Goal: Answer question/provide support: Share knowledge or assist other users

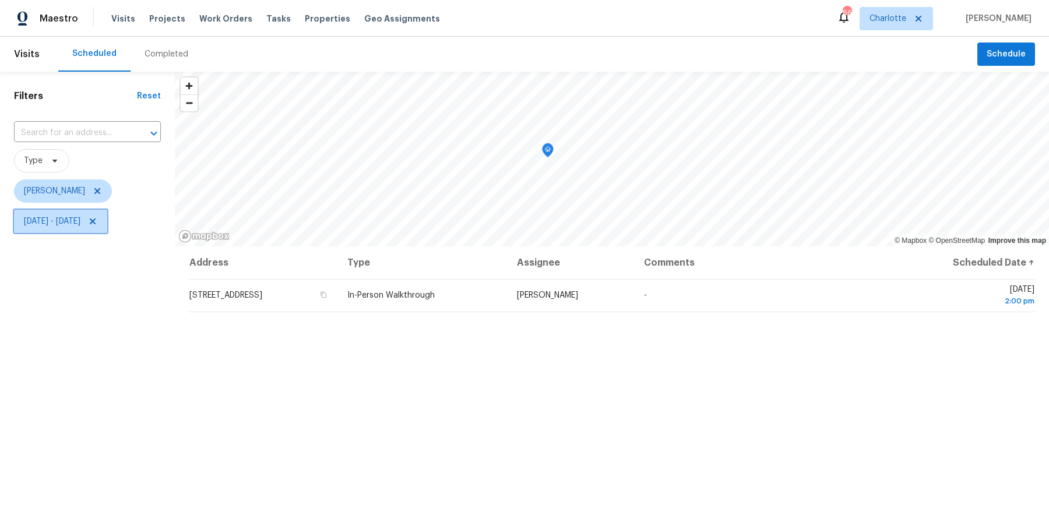
click at [96, 220] on icon at bounding box center [93, 222] width 6 height 6
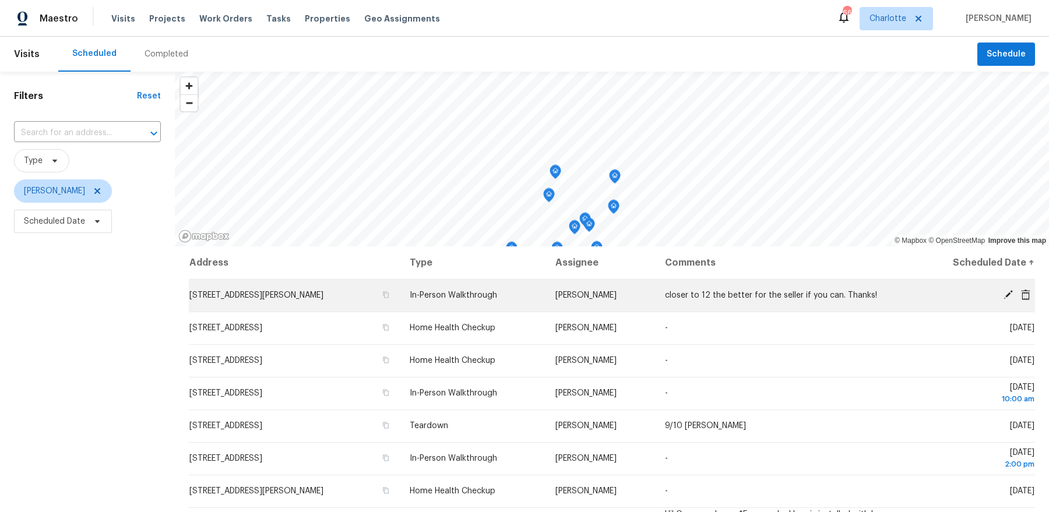
click at [327, 297] on td "335 Neel Rd, Salisbury, NC 28147" at bounding box center [295, 295] width 212 height 33
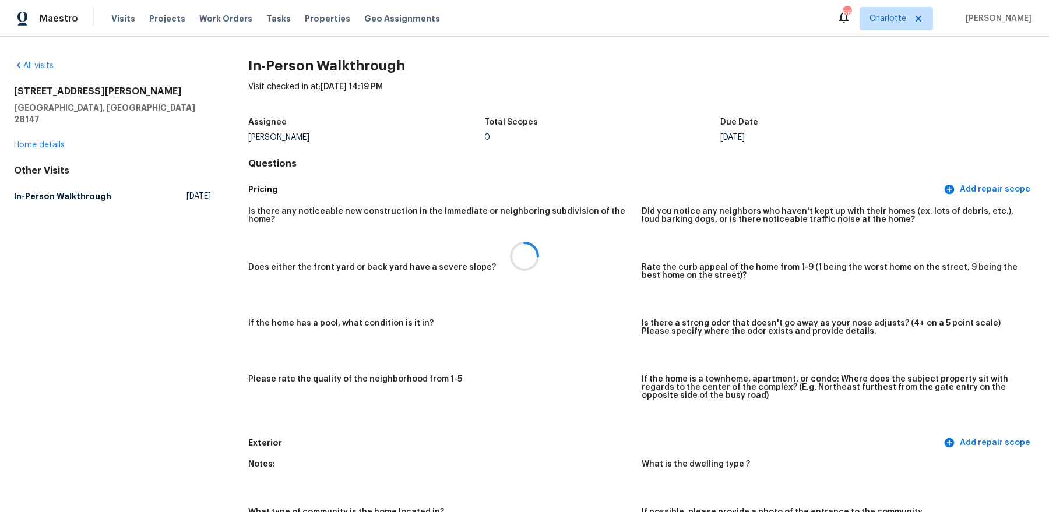
click at [22, 131] on div at bounding box center [524, 256] width 1049 height 512
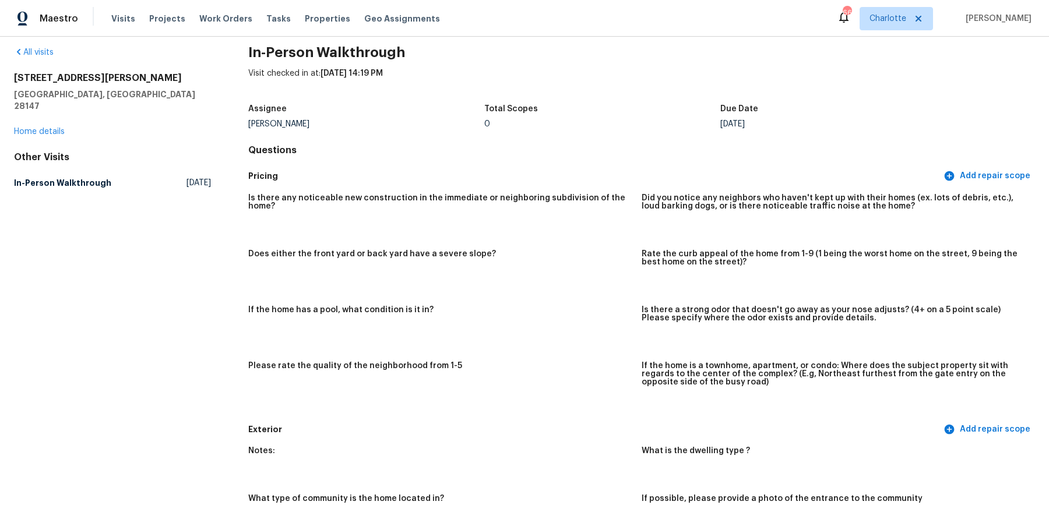
scroll to position [16, 0]
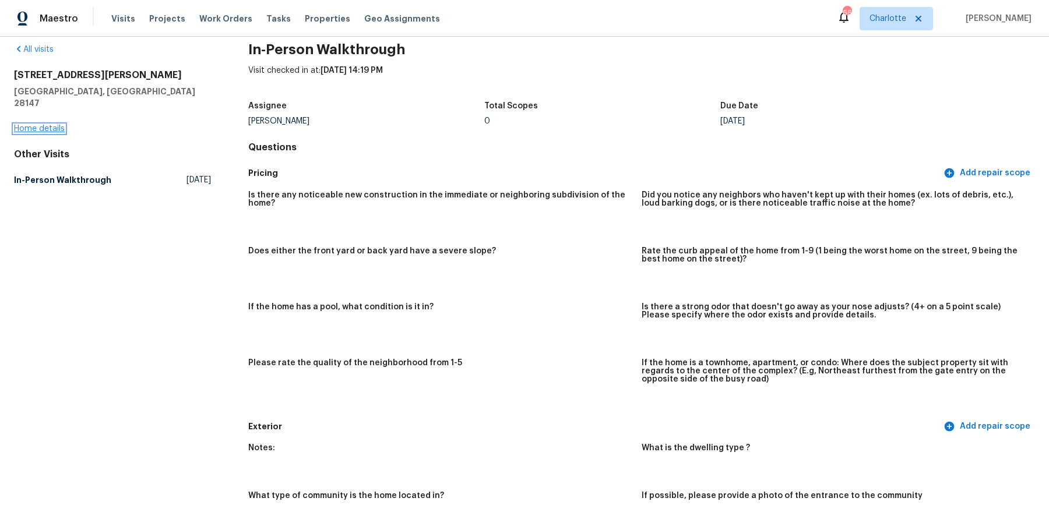
click at [43, 125] on link "Home details" at bounding box center [39, 129] width 51 height 8
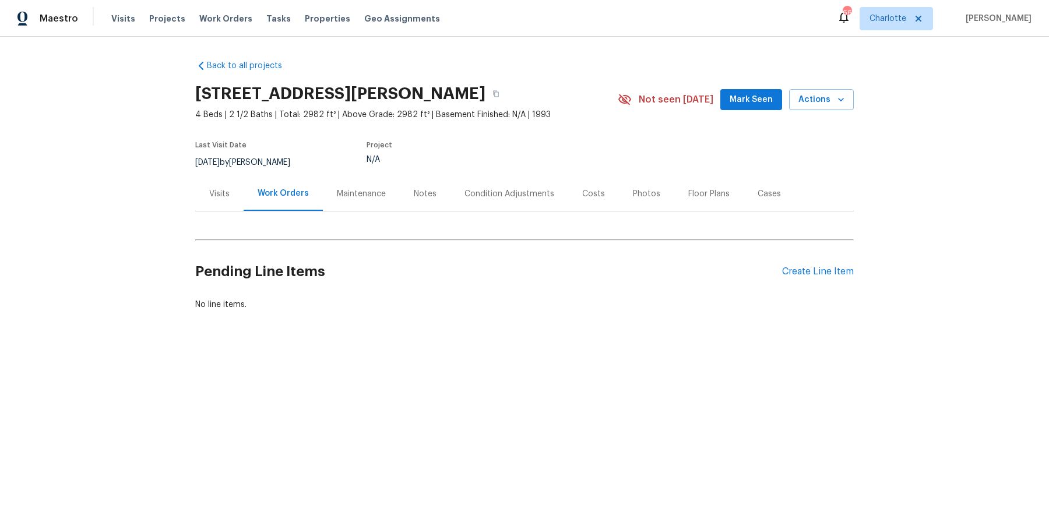
click at [226, 187] on div "Visits" at bounding box center [219, 194] width 48 height 34
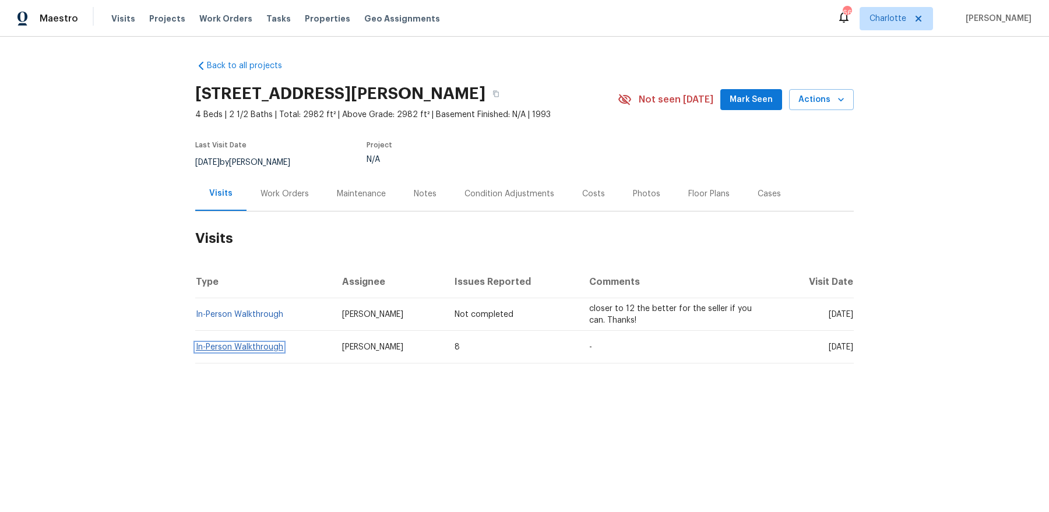
click at [255, 349] on link "In-Person Walkthrough" at bounding box center [239, 347] width 87 height 8
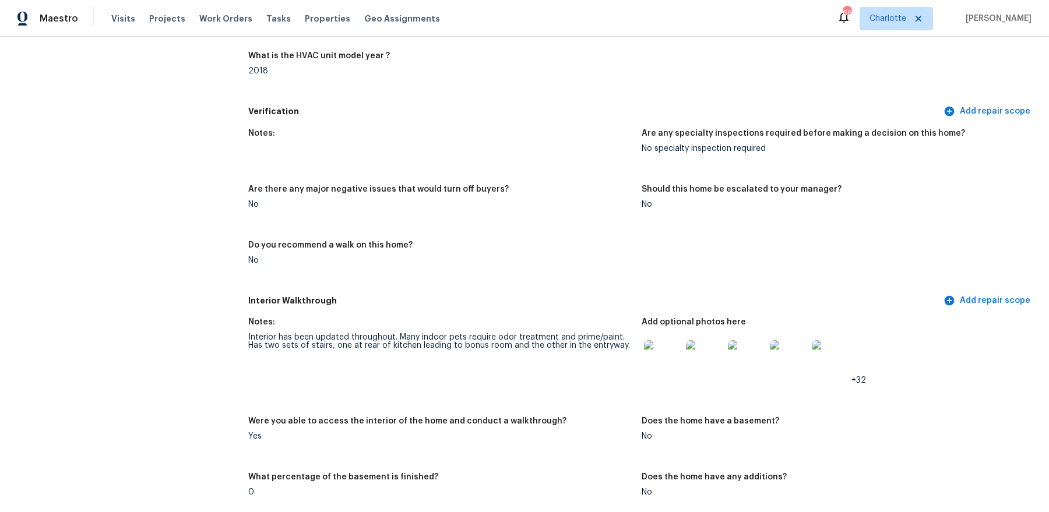
scroll to position [1128, 0]
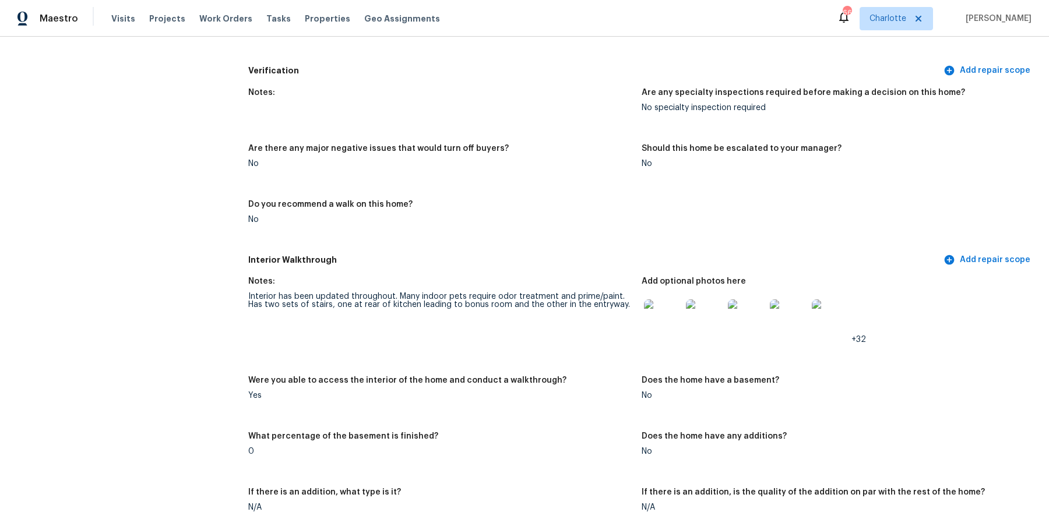
click at [655, 323] on img at bounding box center [662, 318] width 37 height 37
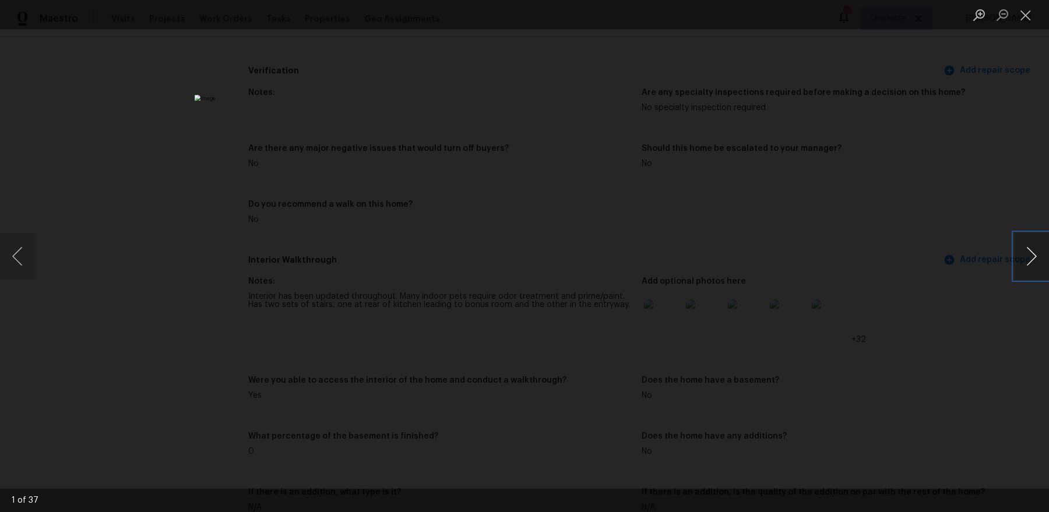
click at [1026, 262] on button "Next image" at bounding box center [1031, 256] width 35 height 47
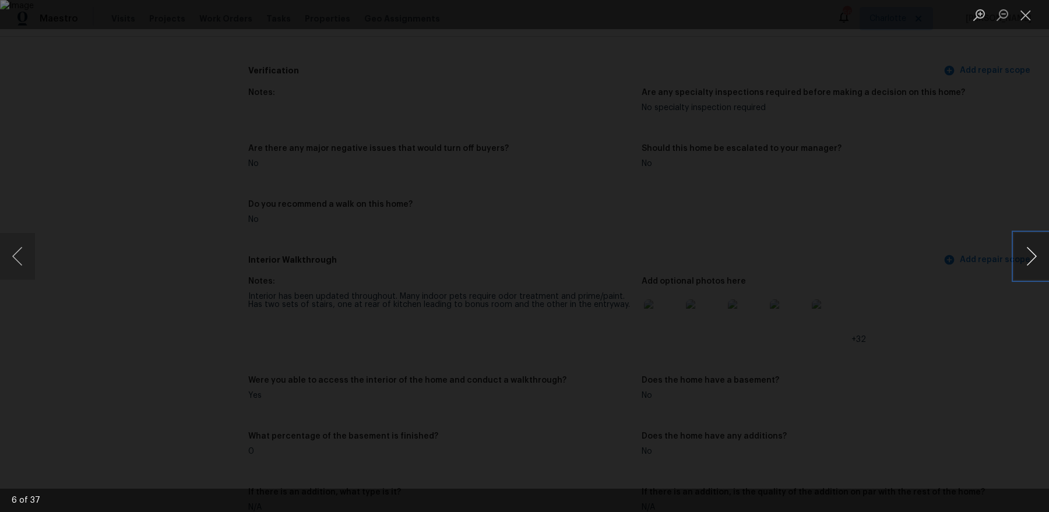
click at [1026, 262] on button "Next image" at bounding box center [1031, 256] width 35 height 47
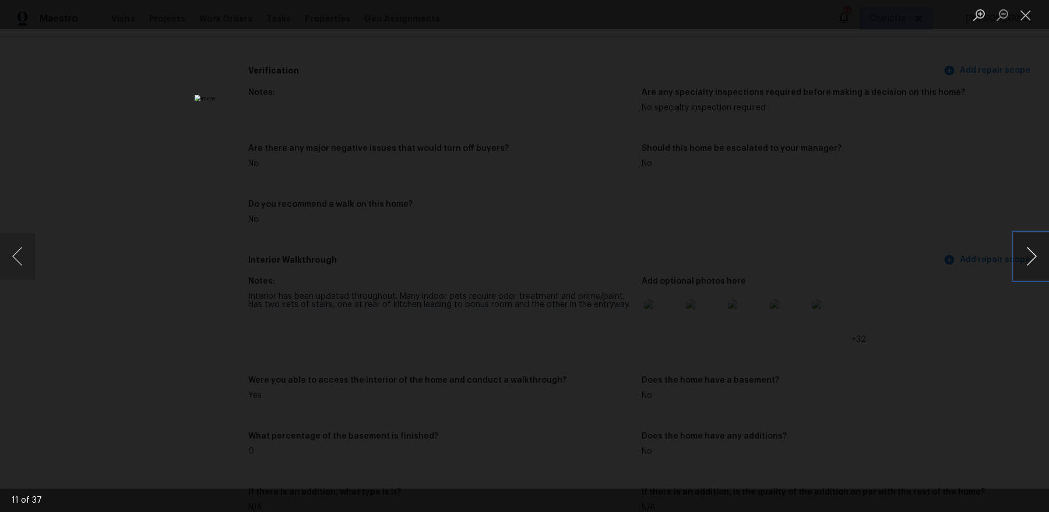
click at [1026, 262] on button "Next image" at bounding box center [1031, 256] width 35 height 47
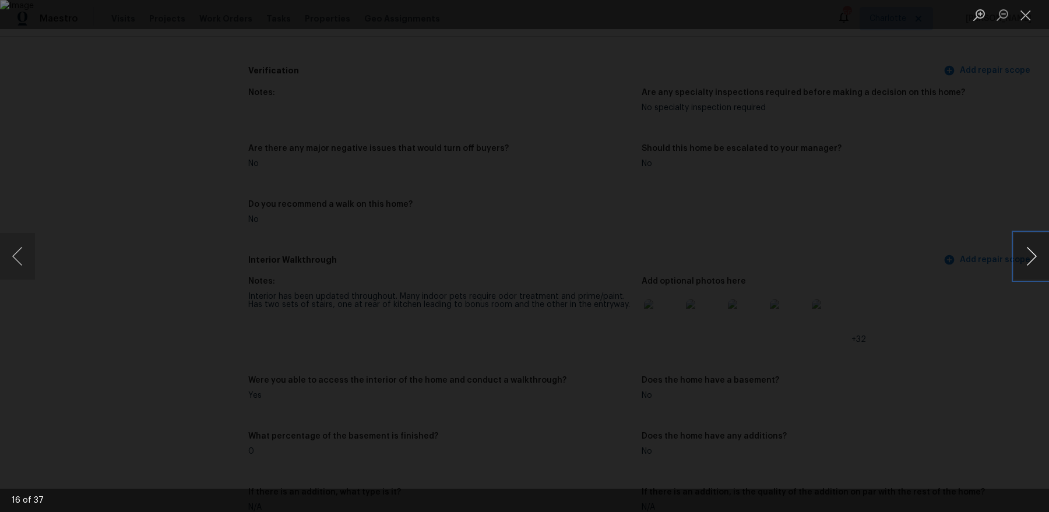
click at [1026, 262] on button "Next image" at bounding box center [1031, 256] width 35 height 47
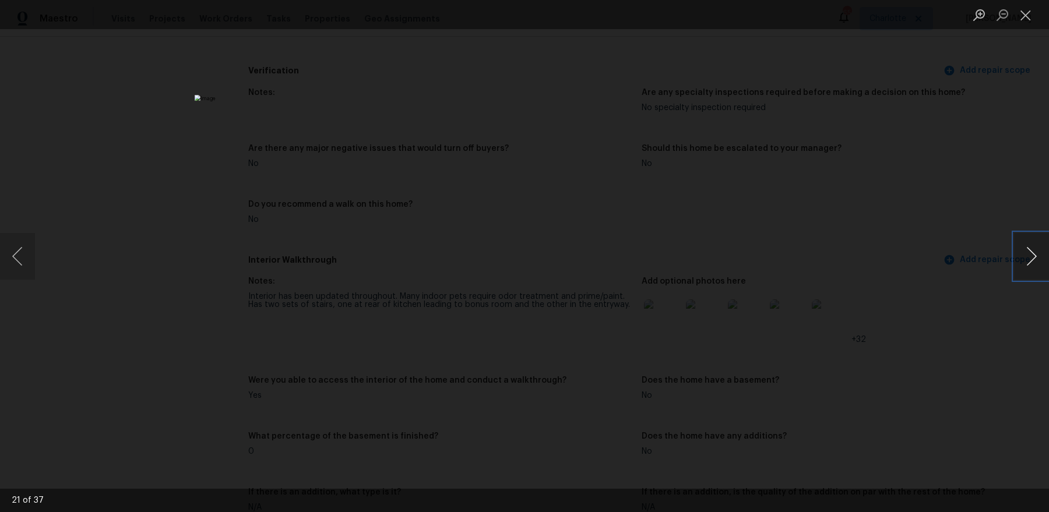
click at [1026, 262] on button "Next image" at bounding box center [1031, 256] width 35 height 47
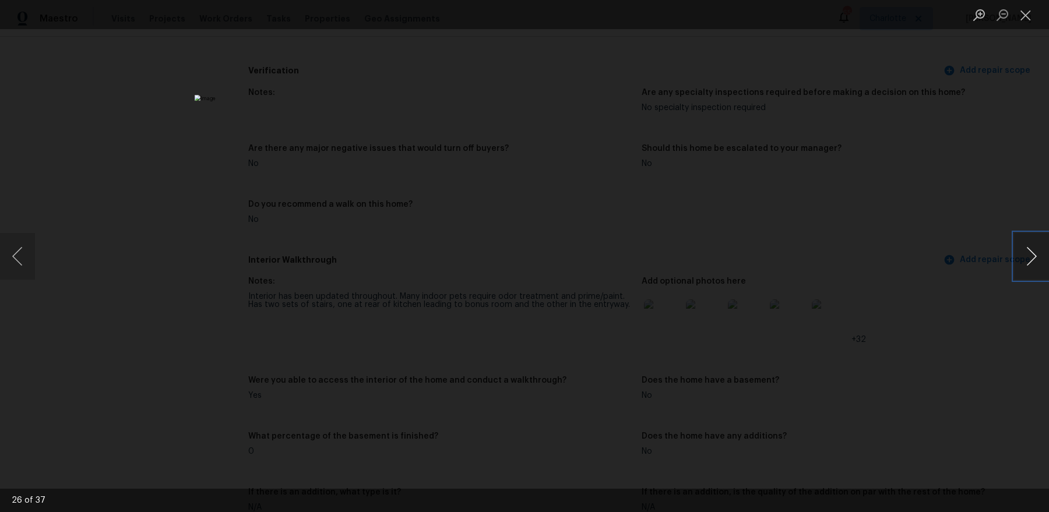
click at [1026, 262] on button "Next image" at bounding box center [1031, 256] width 35 height 47
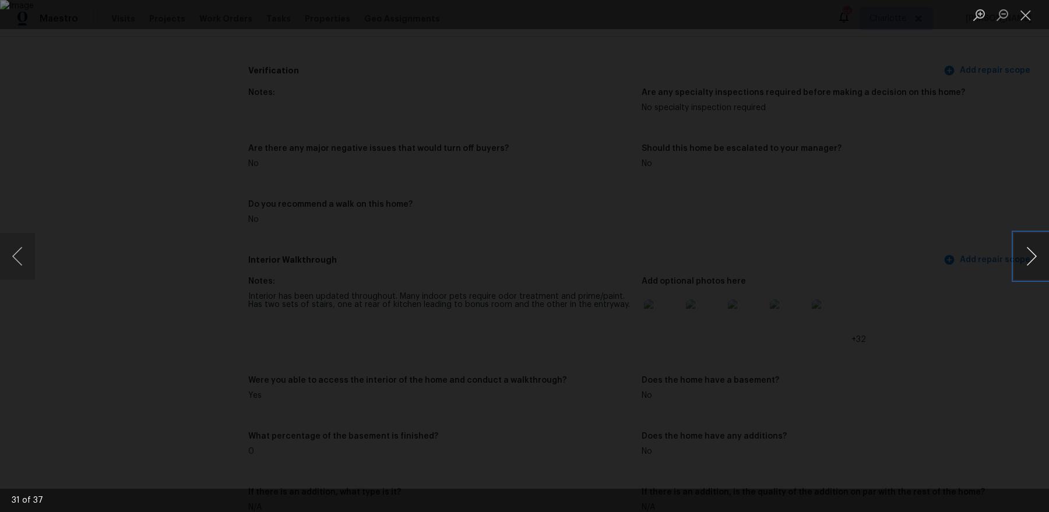
click at [1026, 262] on button "Next image" at bounding box center [1031, 256] width 35 height 47
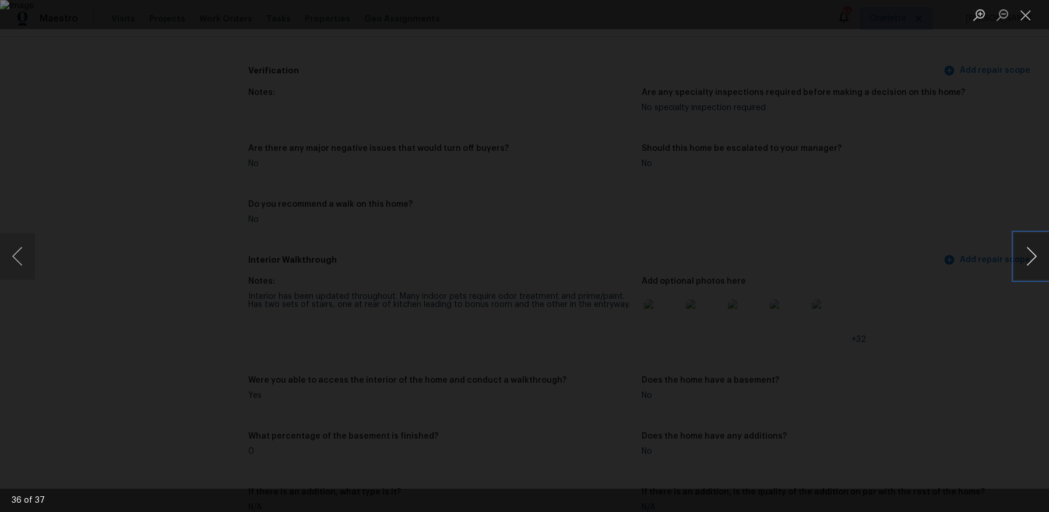
click at [1026, 262] on button "Next image" at bounding box center [1031, 256] width 35 height 47
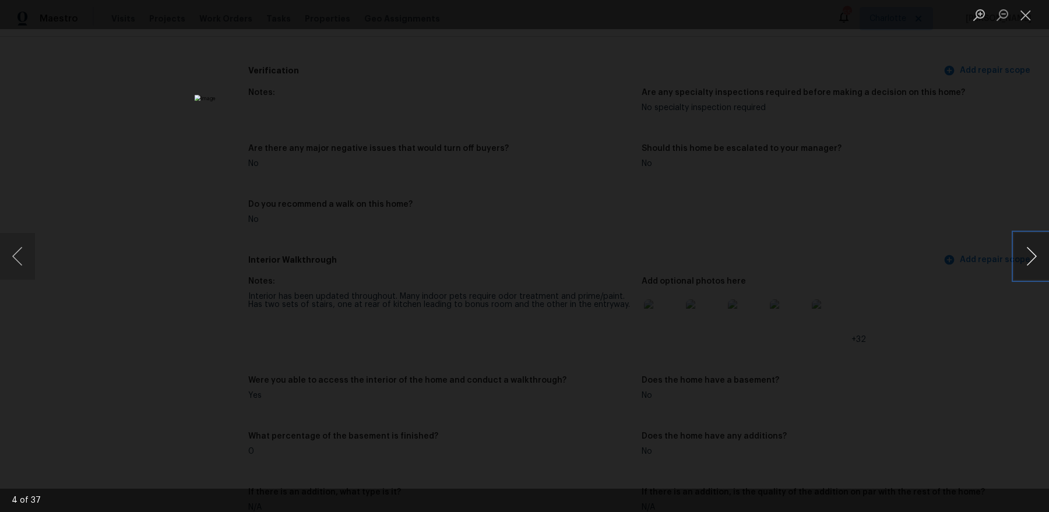
click at [1026, 262] on button "Next image" at bounding box center [1031, 256] width 35 height 47
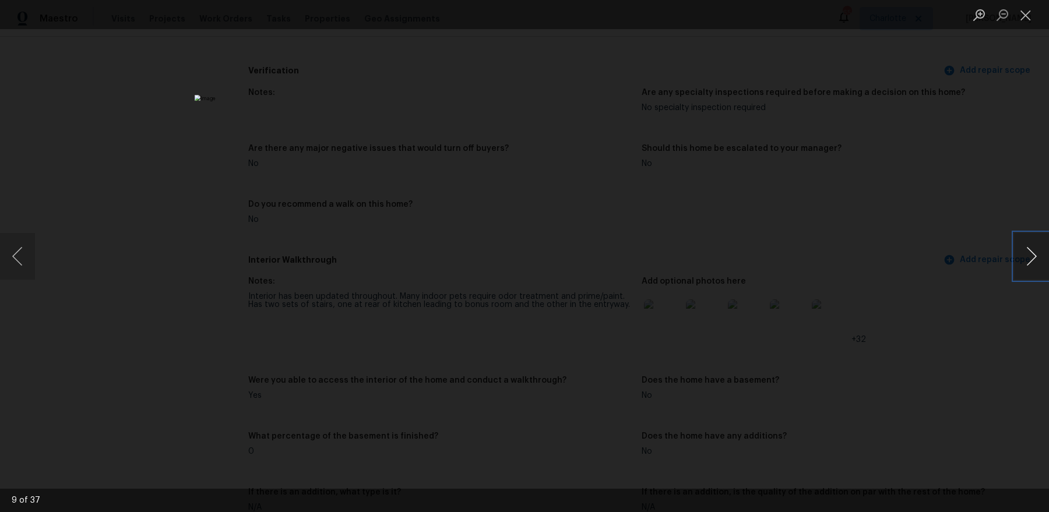
click at [1026, 262] on button "Next image" at bounding box center [1031, 256] width 35 height 47
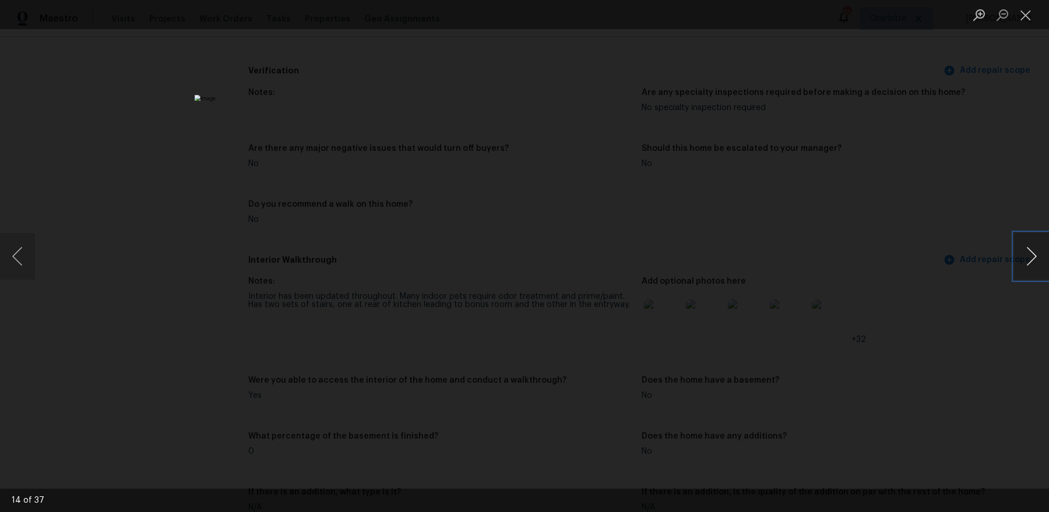
click at [1026, 262] on button "Next image" at bounding box center [1031, 256] width 35 height 47
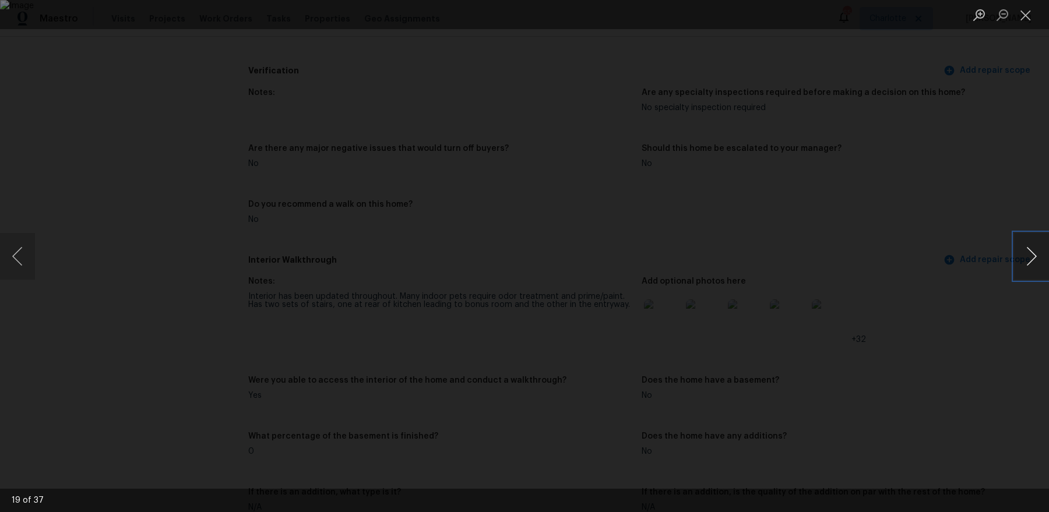
click at [1026, 262] on button "Next image" at bounding box center [1031, 256] width 35 height 47
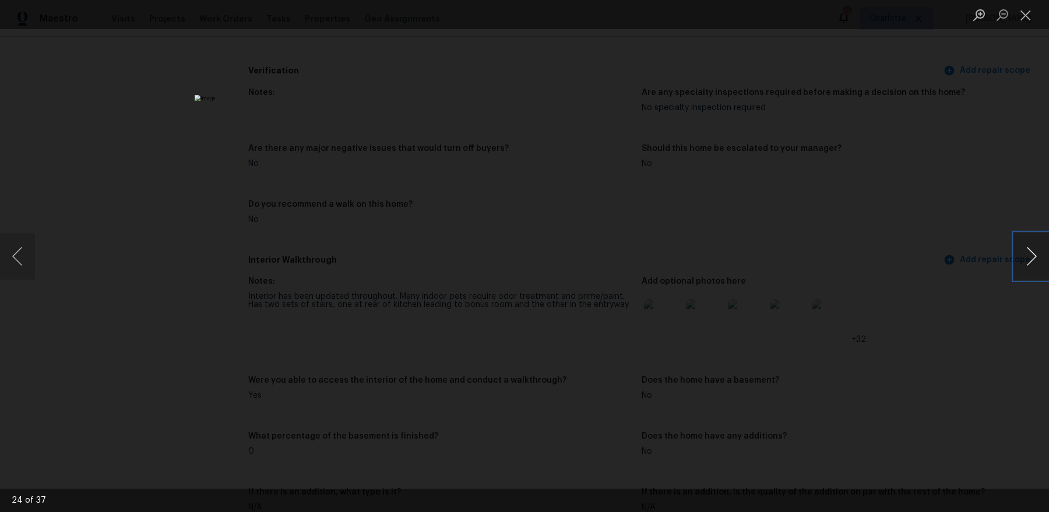
click at [1026, 262] on button "Next image" at bounding box center [1031, 256] width 35 height 47
click at [994, 231] on div "Lightbox" at bounding box center [524, 256] width 1049 height 512
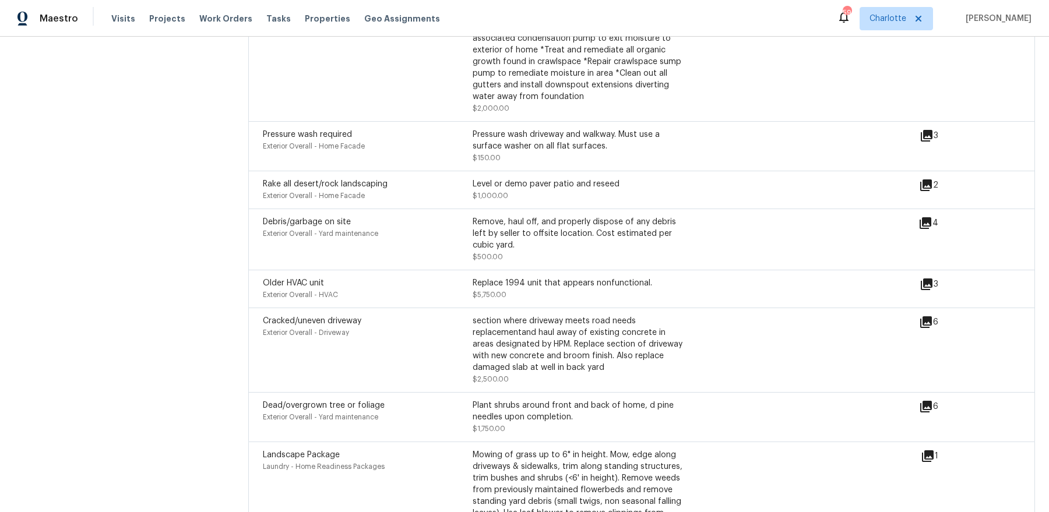
scroll to position [2404, 0]
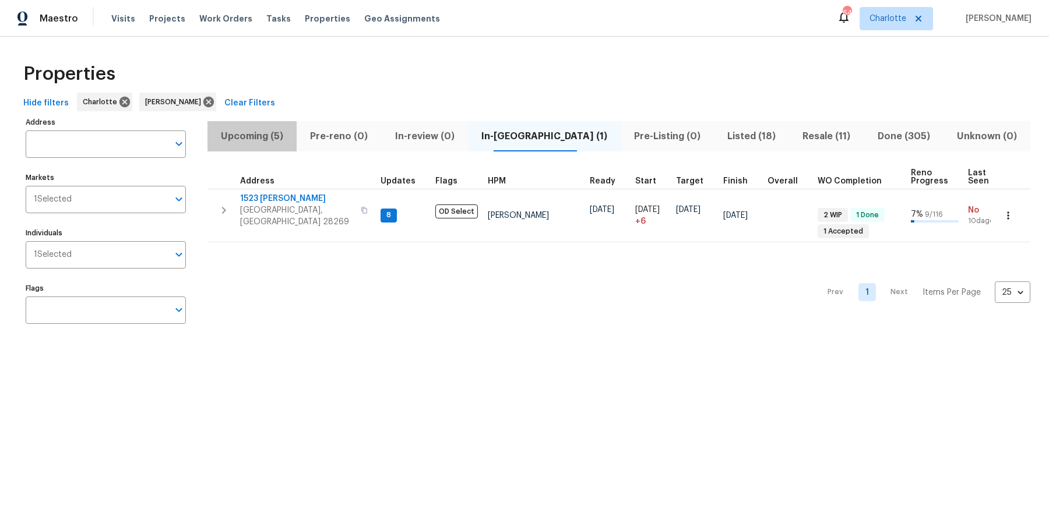
click at [258, 136] on span "Upcoming (5)" at bounding box center [251, 136] width 75 height 16
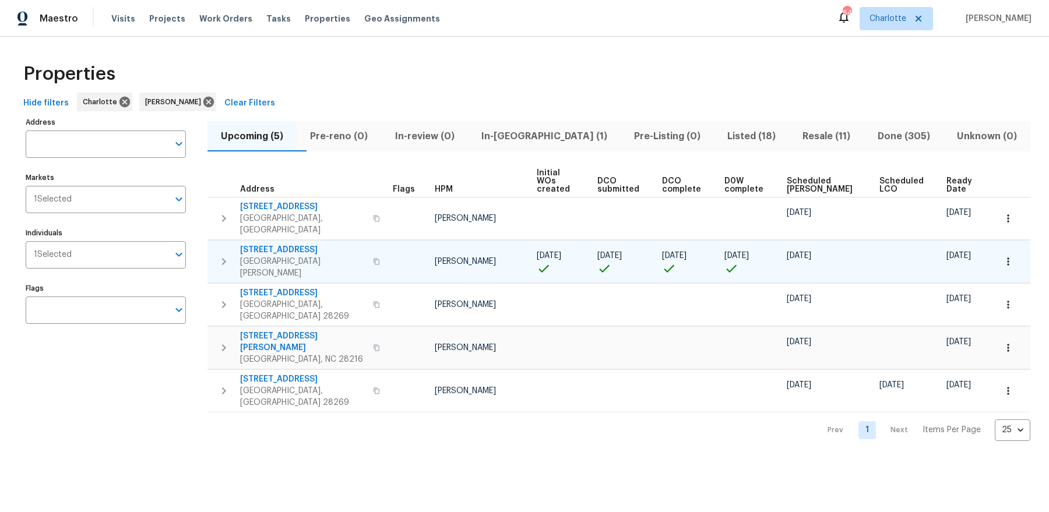
click at [296, 244] on span "[STREET_ADDRESS]" at bounding box center [303, 250] width 126 height 12
click at [224, 255] on icon "button" at bounding box center [224, 262] width 14 height 14
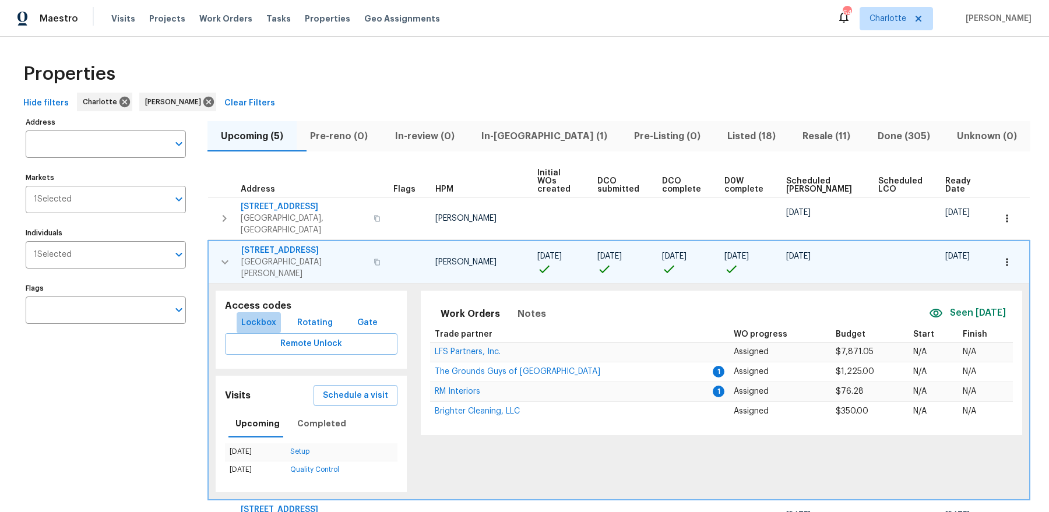
click at [270, 316] on span "Lockbox" at bounding box center [258, 323] width 35 height 15
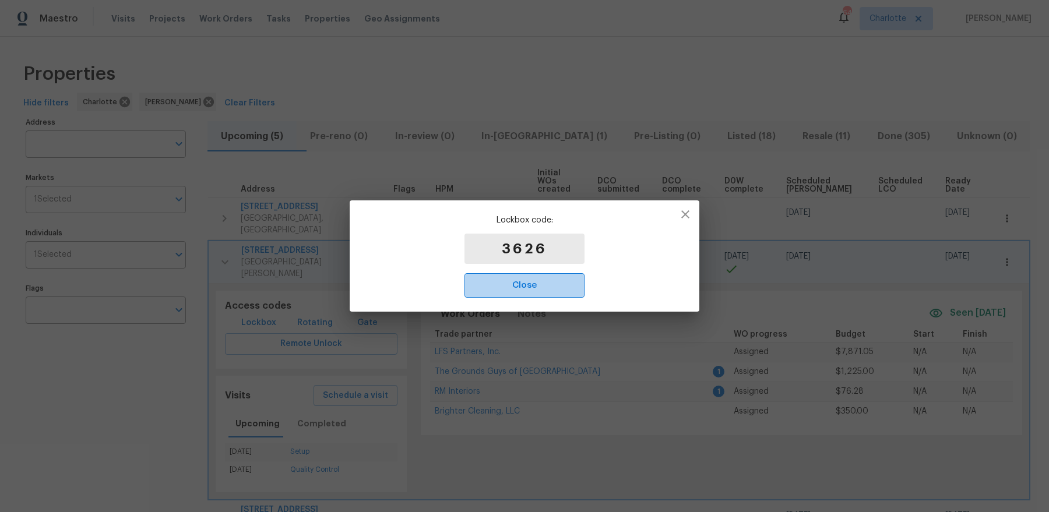
click at [522, 280] on span "Close" at bounding box center [524, 285] width 94 height 15
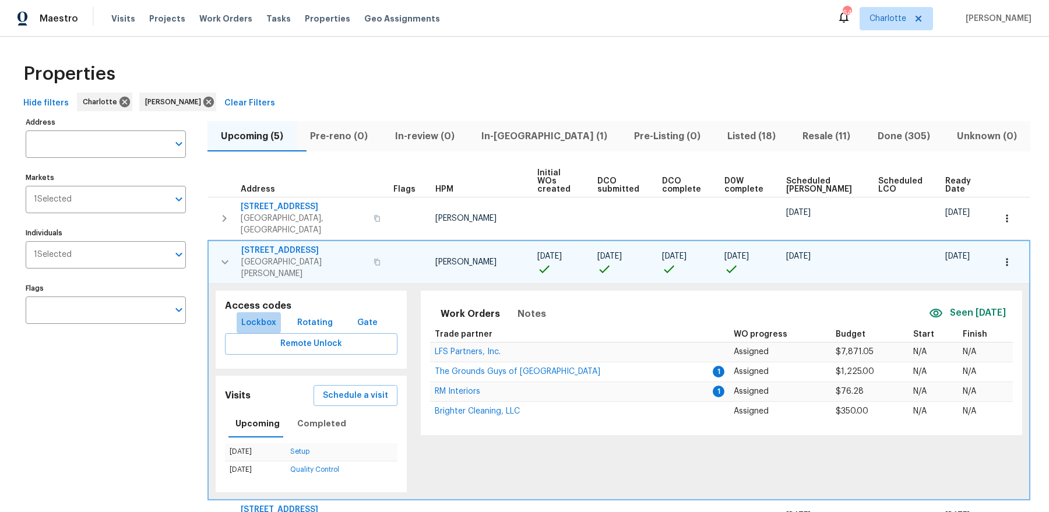
click at [262, 316] on span "Lockbox" at bounding box center [258, 323] width 35 height 15
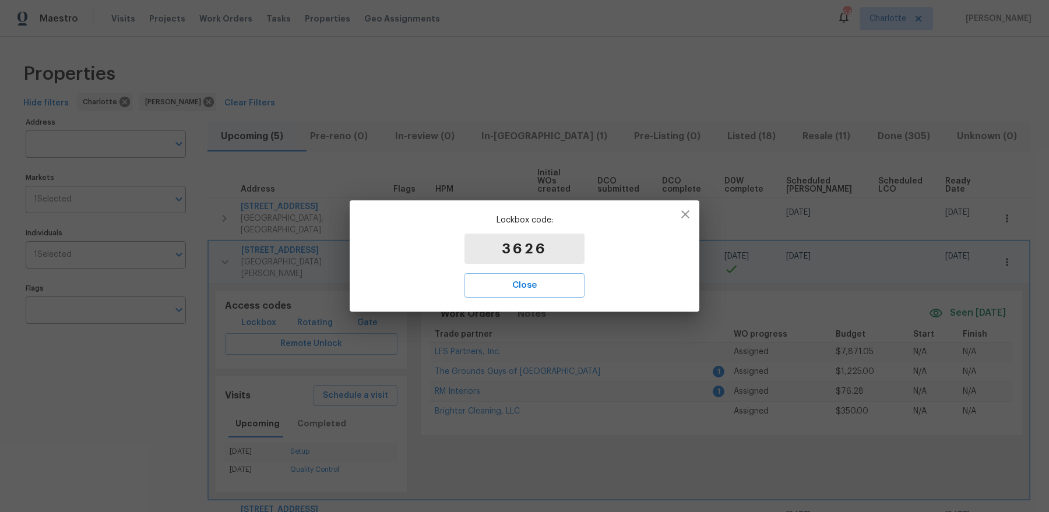
click at [539, 251] on p "3626" at bounding box center [525, 249] width 120 height 30
copy p "3626"
click at [689, 216] on icon "button" at bounding box center [685, 214] width 14 height 14
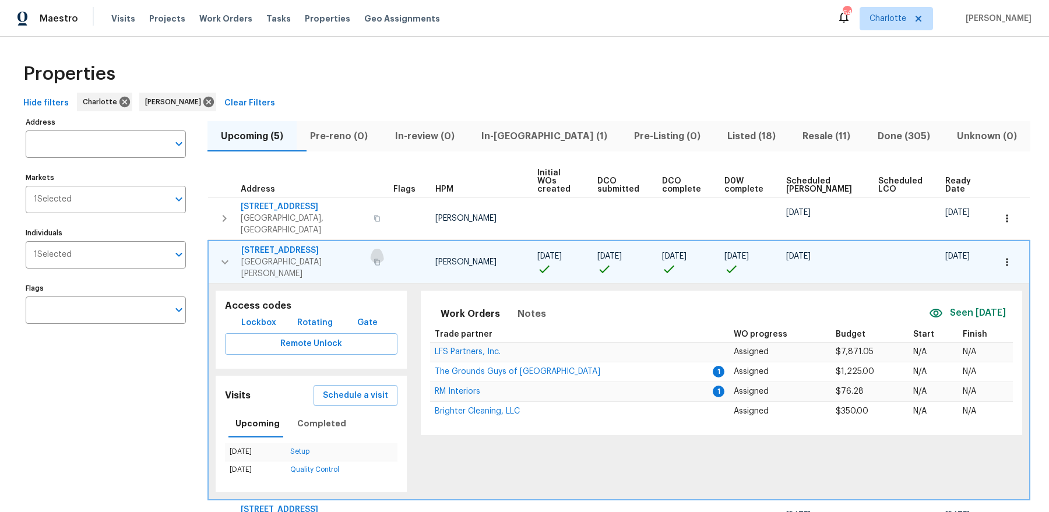
click at [374, 259] on icon "button" at bounding box center [377, 262] width 7 height 7
click at [286, 245] on span "[STREET_ADDRESS]" at bounding box center [303, 251] width 125 height 12
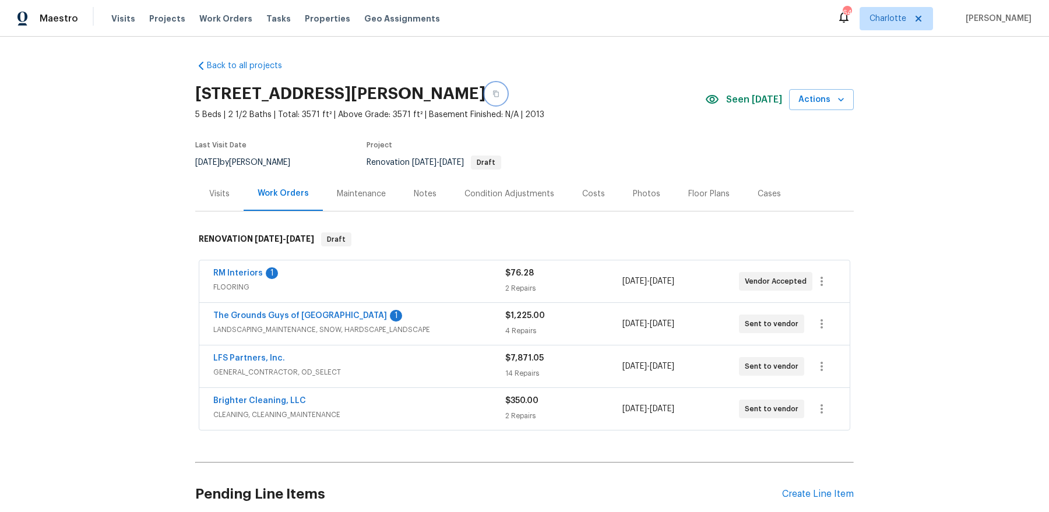
click at [499, 96] on icon "button" at bounding box center [495, 93] width 7 height 7
click at [223, 188] on div "Visits" at bounding box center [219, 194] width 20 height 12
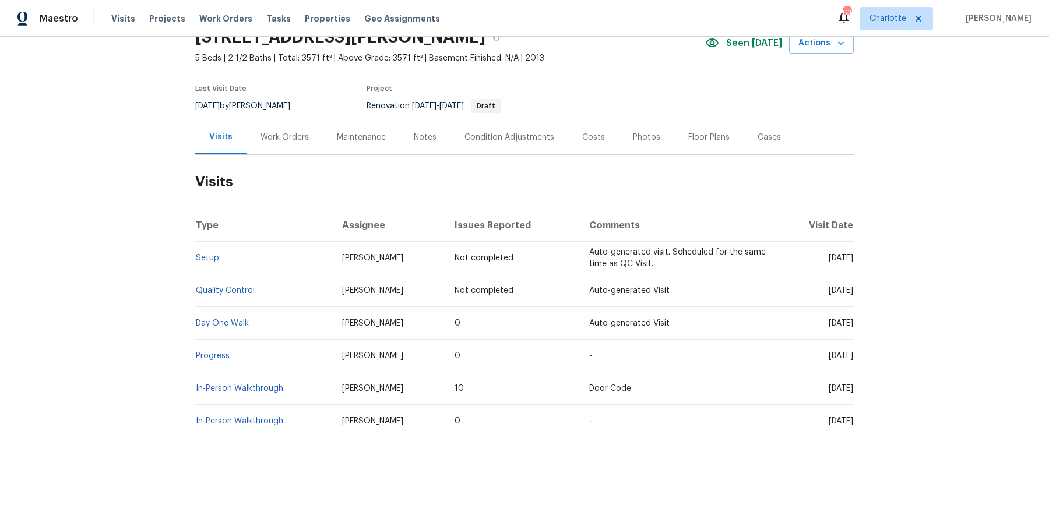
scroll to position [60, 0]
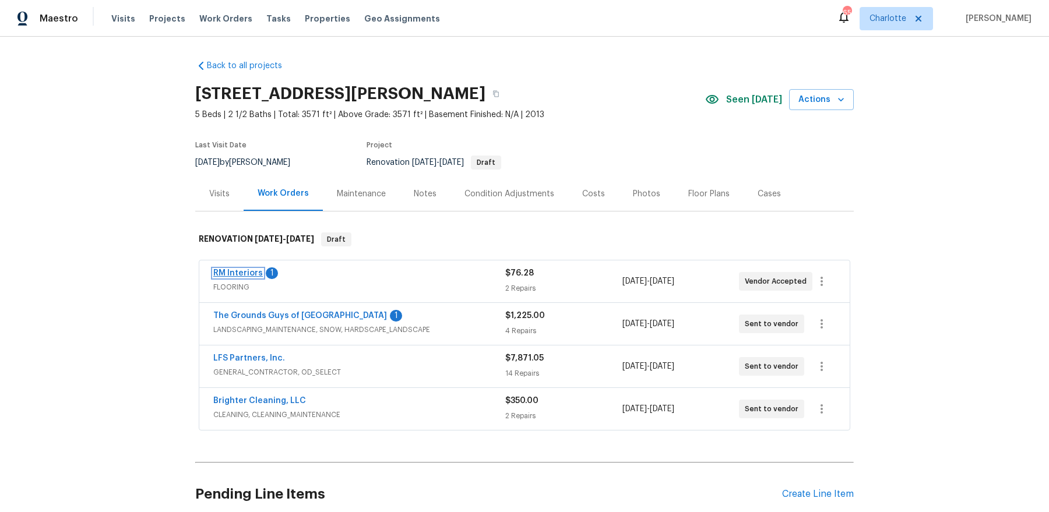
click at [241, 269] on link "RM Interiors" at bounding box center [238, 273] width 50 height 8
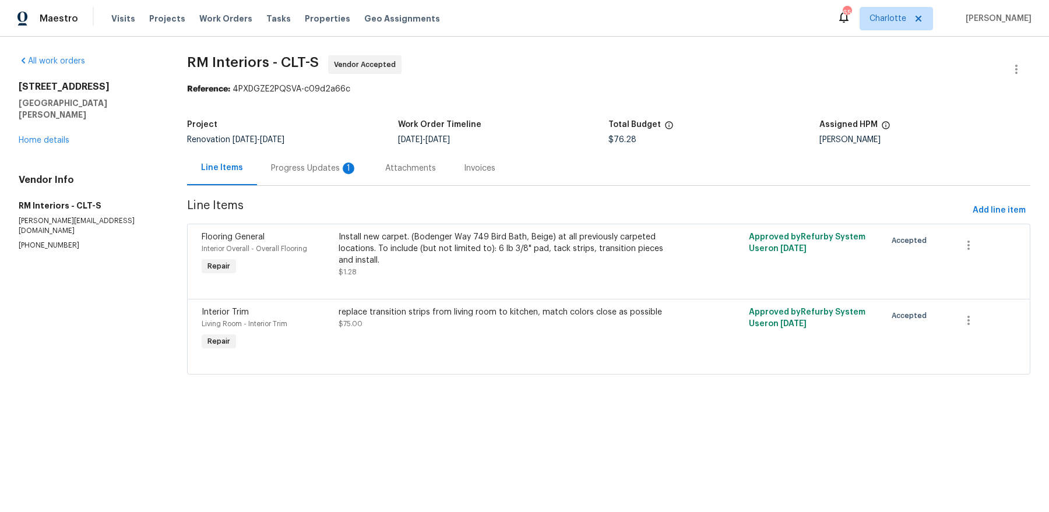
click at [300, 180] on div "Progress Updates 1" at bounding box center [314, 168] width 114 height 34
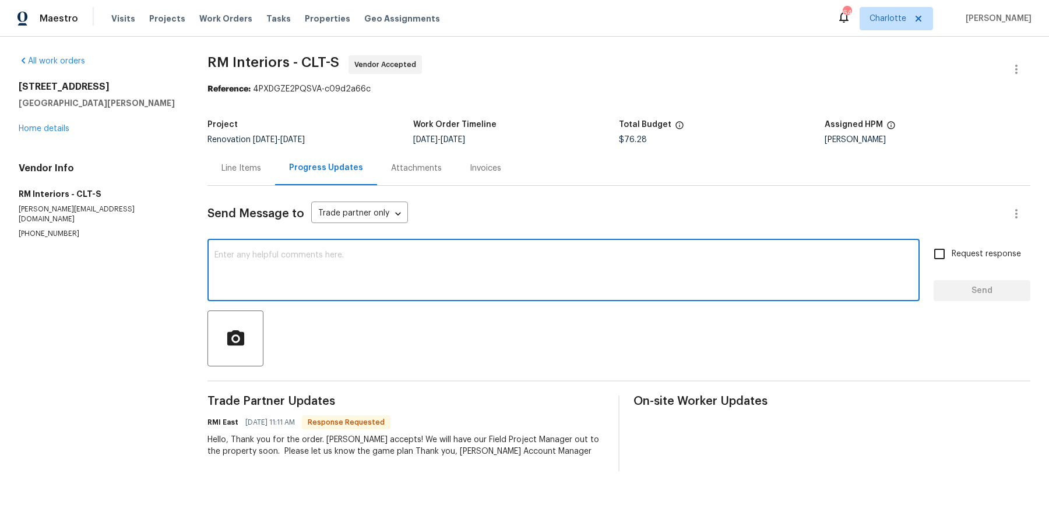
click at [390, 279] on textarea at bounding box center [563, 271] width 698 height 41
paste textarea "7530"
type textarea "7530"
paste textarea "7530"
type textarea "Door code is 7530"
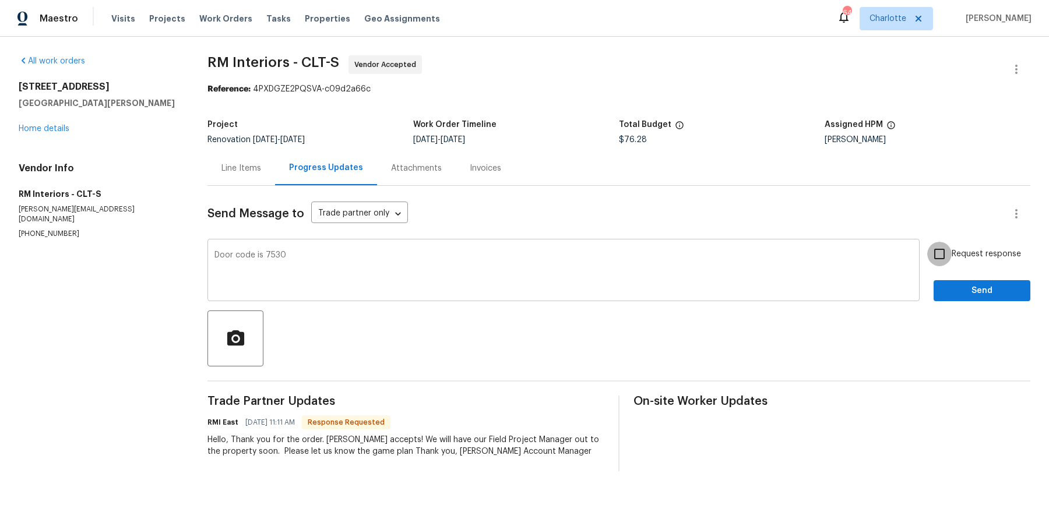
click at [927, 242] on input "Request response" at bounding box center [939, 254] width 24 height 24
checkbox input "true"
click at [934, 280] on button "Send" at bounding box center [982, 291] width 97 height 22
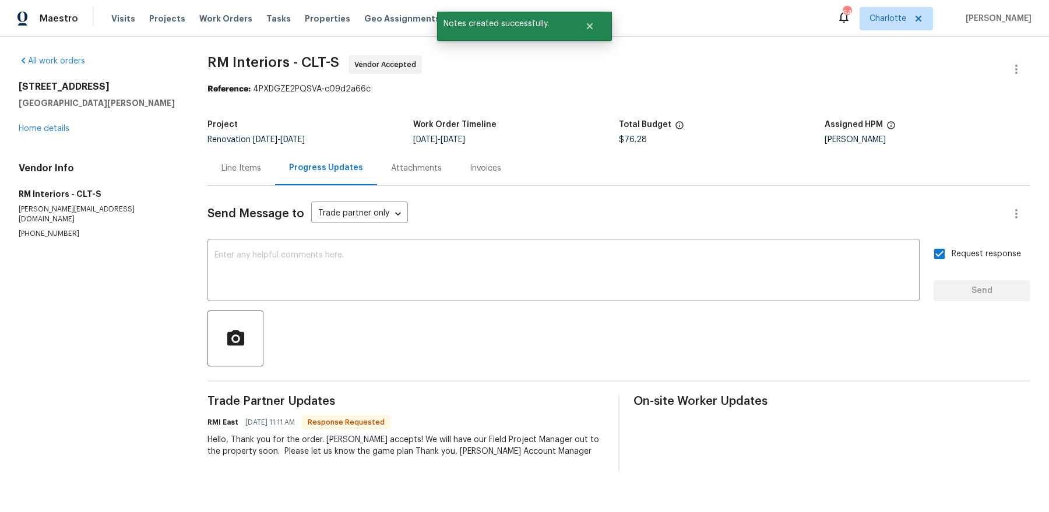
click at [40, 133] on div "133 Devynn Ridge Ct Mount Holly, NC 28120 Home details" at bounding box center [99, 108] width 161 height 54
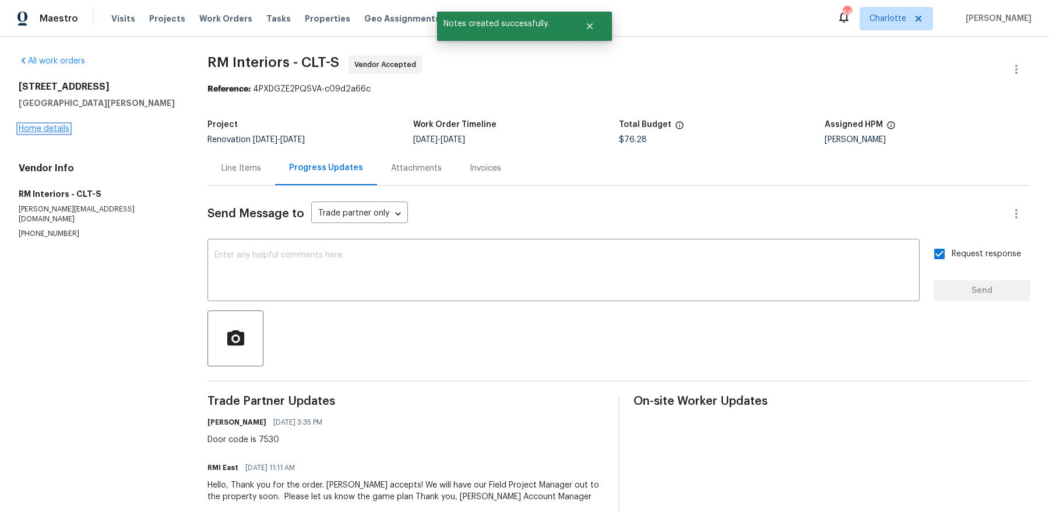
click at [40, 128] on link "Home details" at bounding box center [44, 129] width 51 height 8
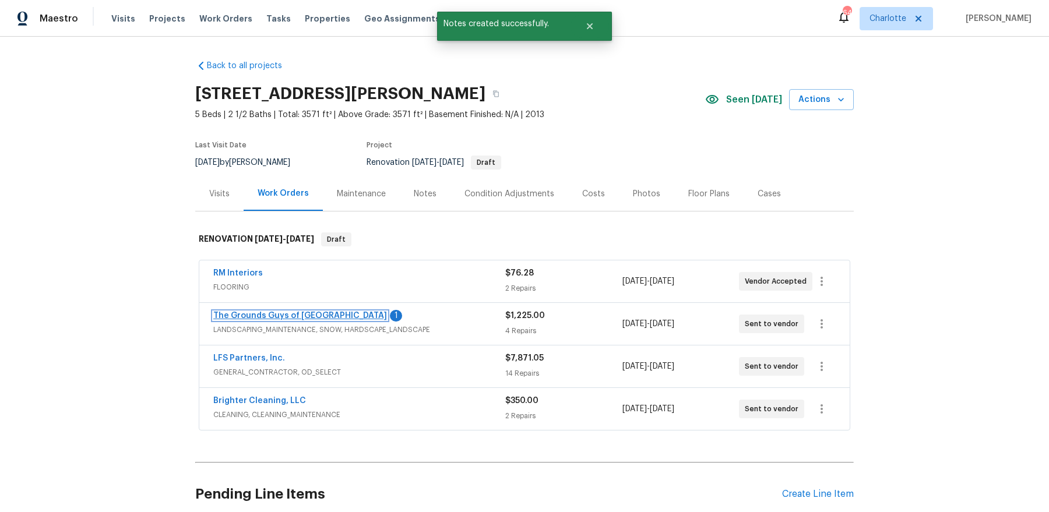
click at [297, 312] on link "The Grounds Guys of [GEOGRAPHIC_DATA]" at bounding box center [300, 316] width 174 height 8
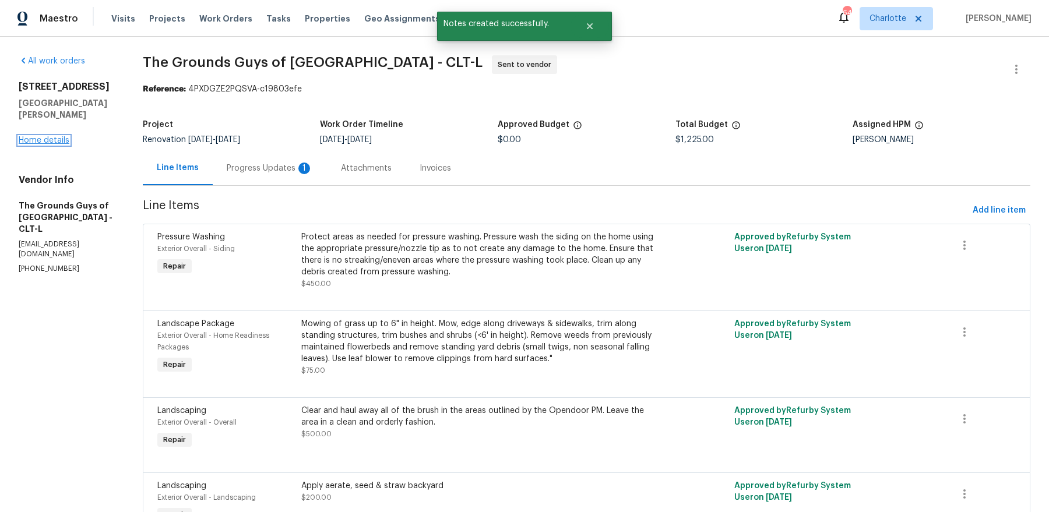
click at [63, 136] on link "Home details" at bounding box center [44, 140] width 51 height 8
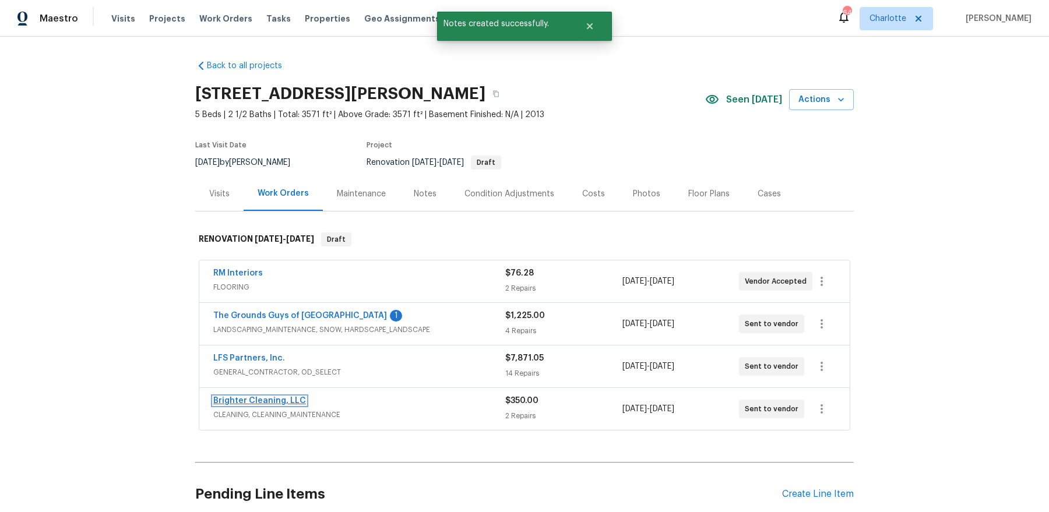
click at [272, 399] on link "Brighter Cleaning, LLC" at bounding box center [259, 401] width 93 height 8
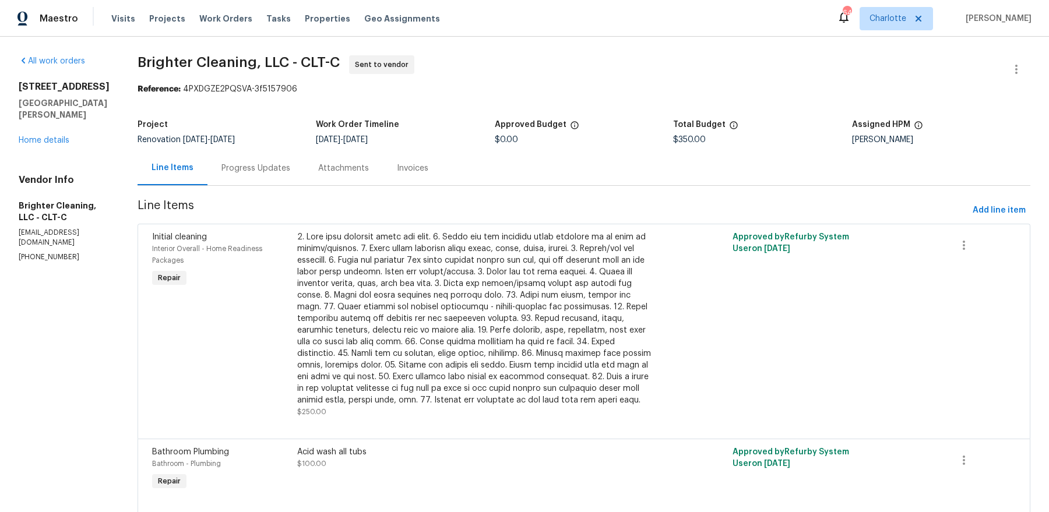
click at [273, 169] on div "Progress Updates" at bounding box center [255, 168] width 97 height 34
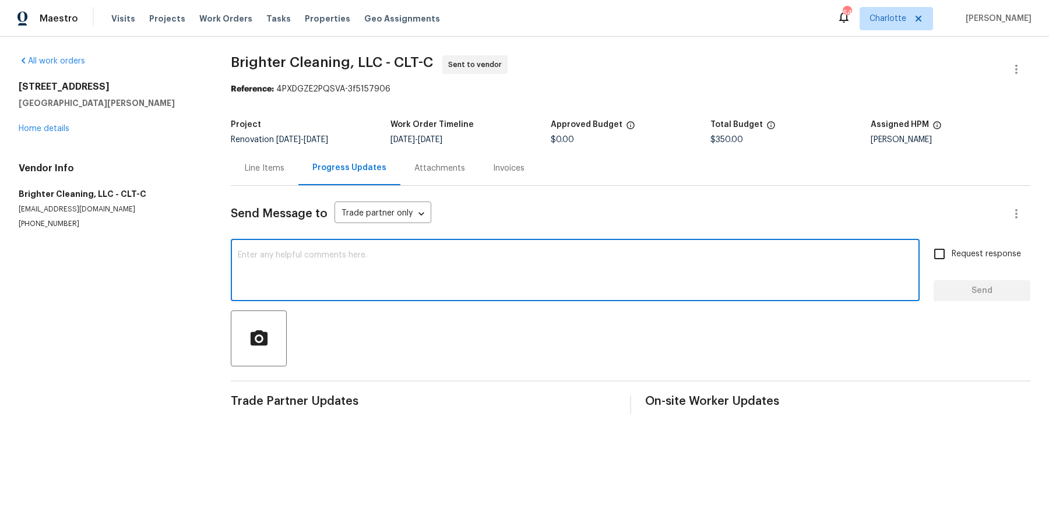
click at [313, 276] on textarea at bounding box center [575, 271] width 675 height 41
paste textarea "Door code is 7530"
type textarea "Door code is 7530, will reach out when we can schedule flooring"
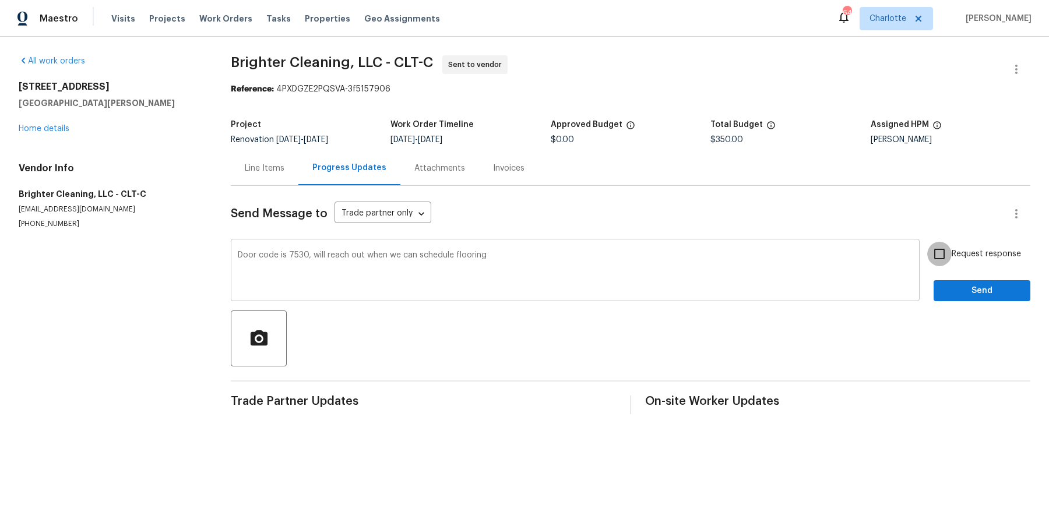
click at [927, 242] on input "Request response" at bounding box center [939, 254] width 24 height 24
checkbox input "true"
click at [934, 280] on button "Send" at bounding box center [982, 291] width 97 height 22
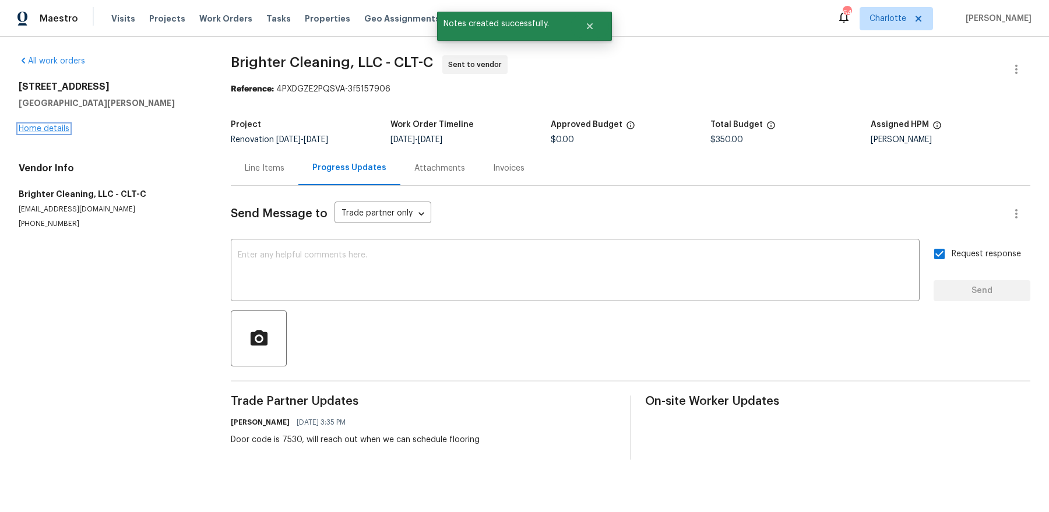
click at [41, 126] on link "Home details" at bounding box center [44, 129] width 51 height 8
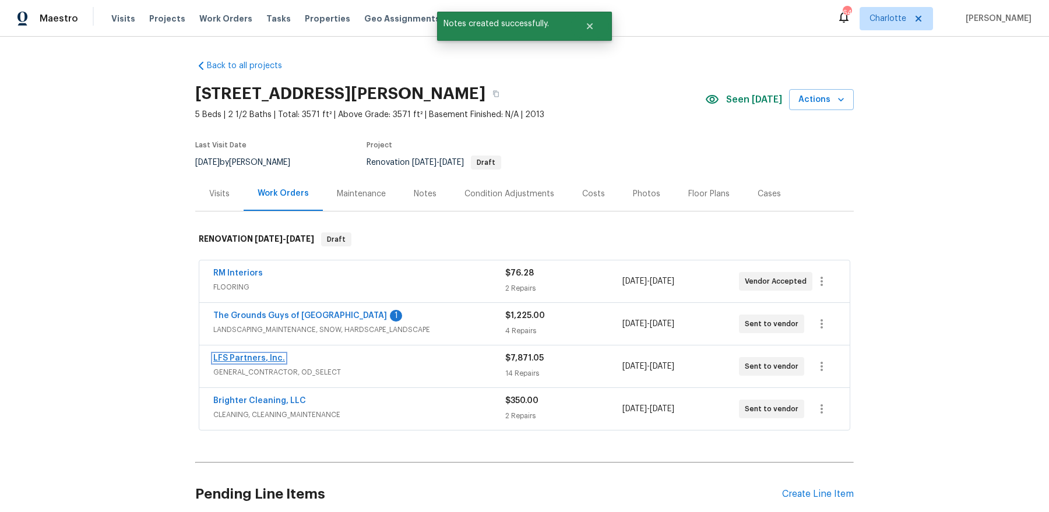
click at [260, 356] on link "LFS Partners, Inc." at bounding box center [249, 358] width 72 height 8
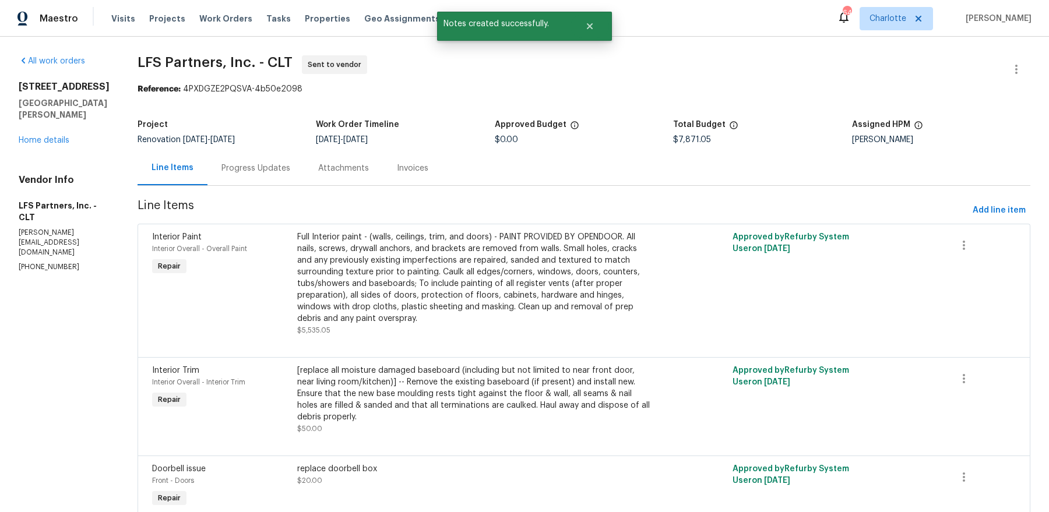
click at [254, 172] on div "Progress Updates" at bounding box center [255, 169] width 69 height 12
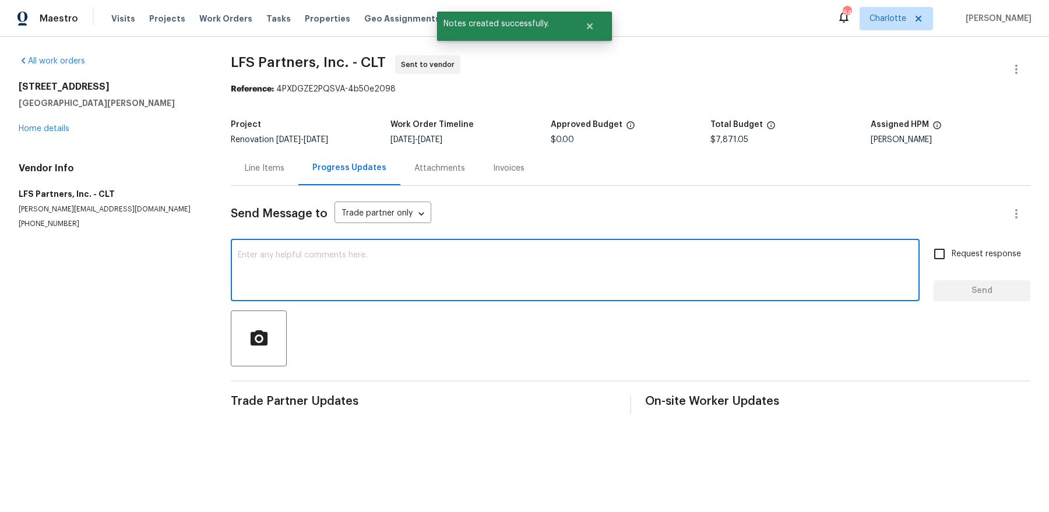
click at [343, 275] on textarea at bounding box center [575, 271] width 675 height 41
paste textarea "Door code is 7530"
type textarea "Door code is 7530"
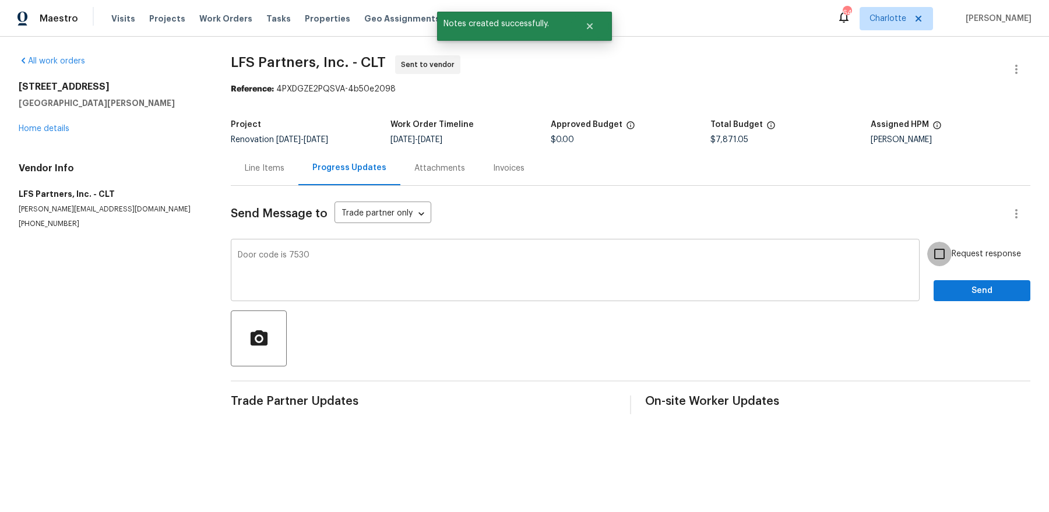
click at [927, 242] on input "Request response" at bounding box center [939, 254] width 24 height 24
checkbox input "true"
click at [934, 280] on button "Send" at bounding box center [982, 291] width 97 height 22
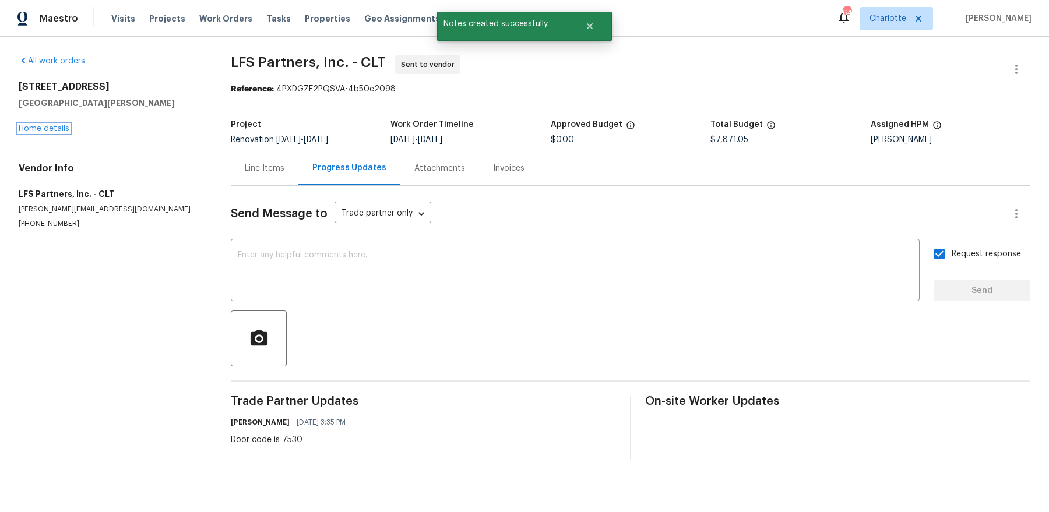
click at [26, 129] on link "Home details" at bounding box center [44, 129] width 51 height 8
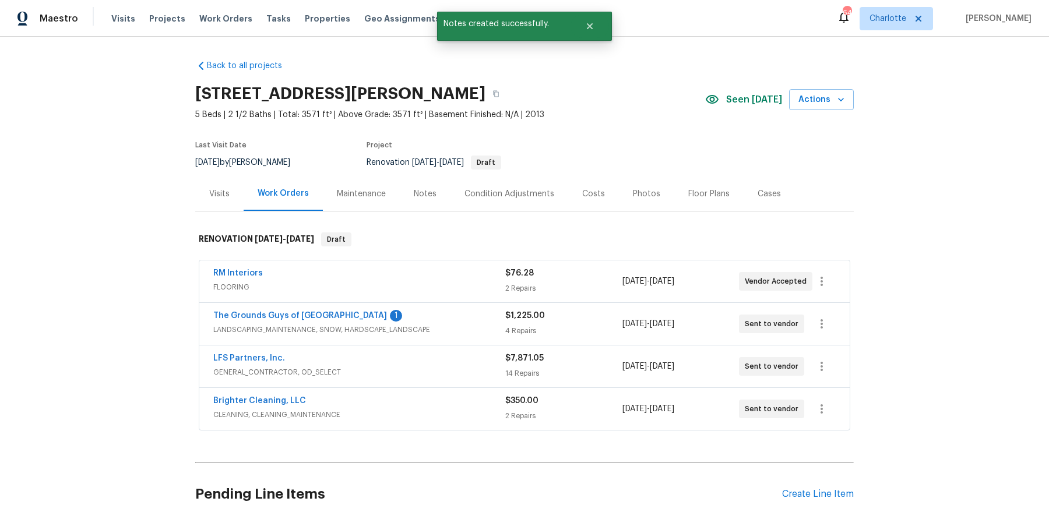
click at [423, 190] on div "Notes" at bounding box center [425, 194] width 23 height 12
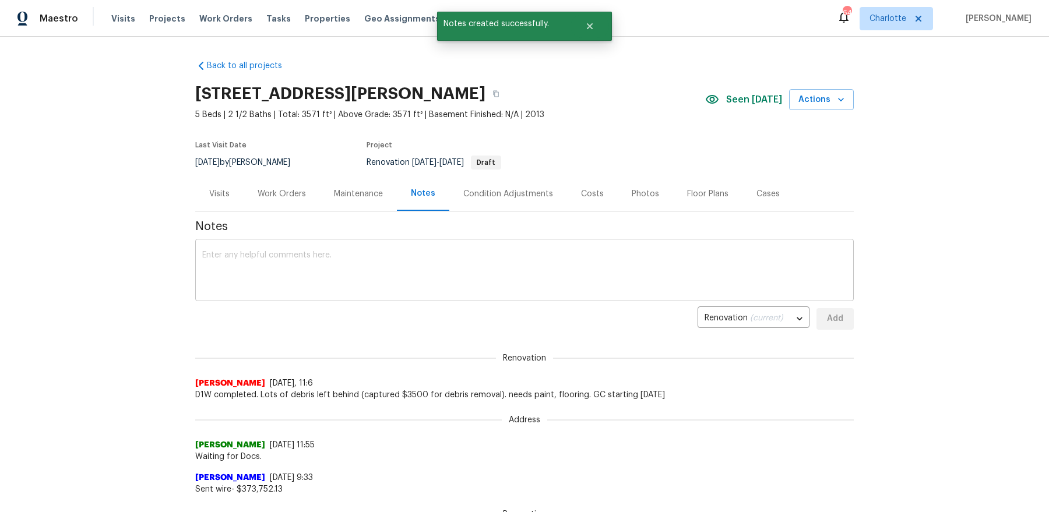
click at [390, 272] on textarea at bounding box center [524, 271] width 645 height 41
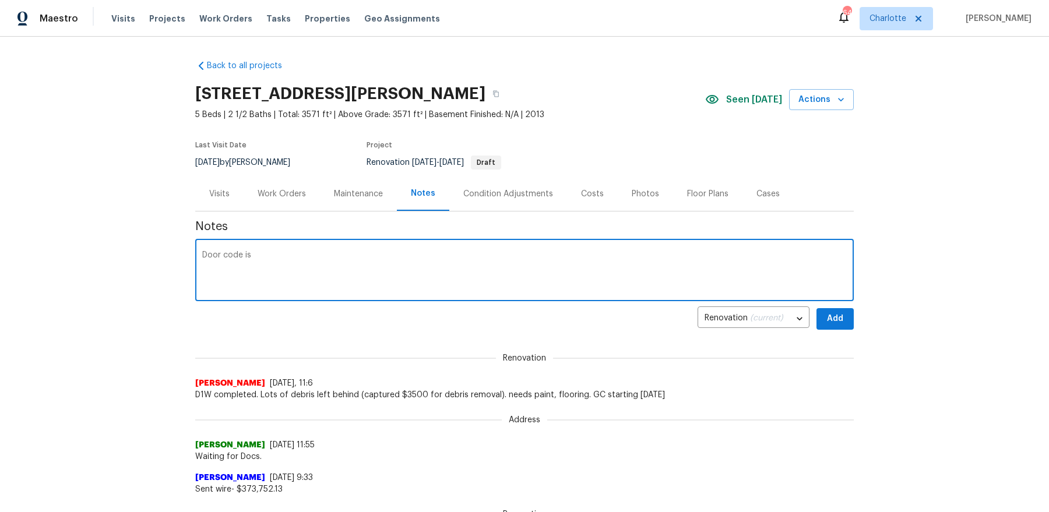
paste textarea "Door code is 7530"
paste textarea
type textarea "Door code is 7530"
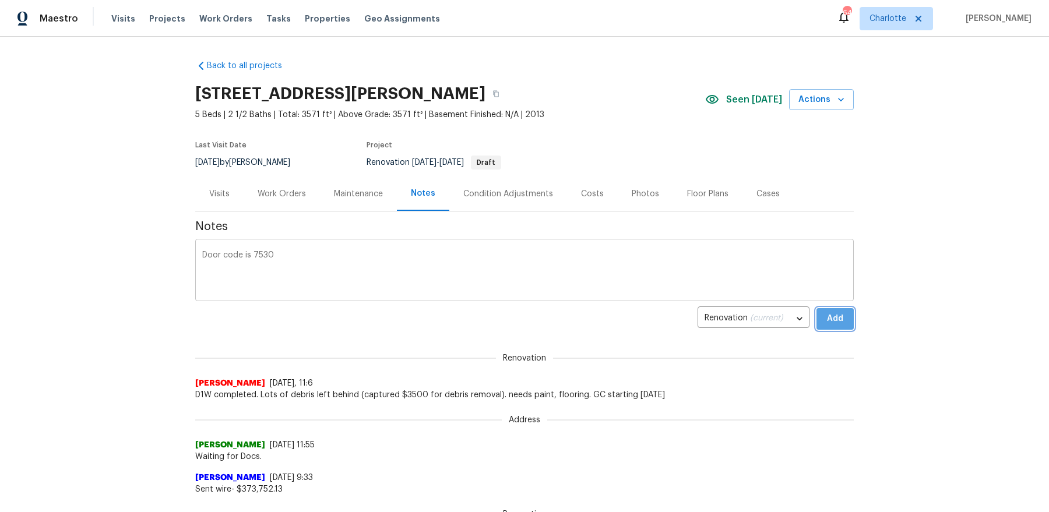
click at [817, 308] on button "Add" at bounding box center [835, 319] width 37 height 22
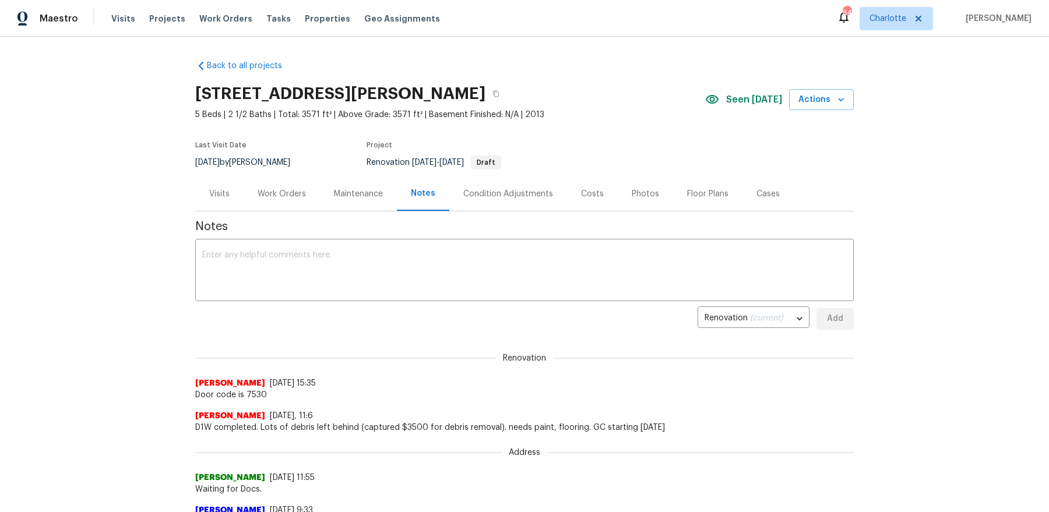
click at [298, 117] on span "5 Beds | 2 1/2 Baths | Total: 3571 ft² | Above Grade: 3571 ft² | Basement Finis…" at bounding box center [450, 115] width 510 height 12
copy span "3571"
